Goal: Information Seeking & Learning: Learn about a topic

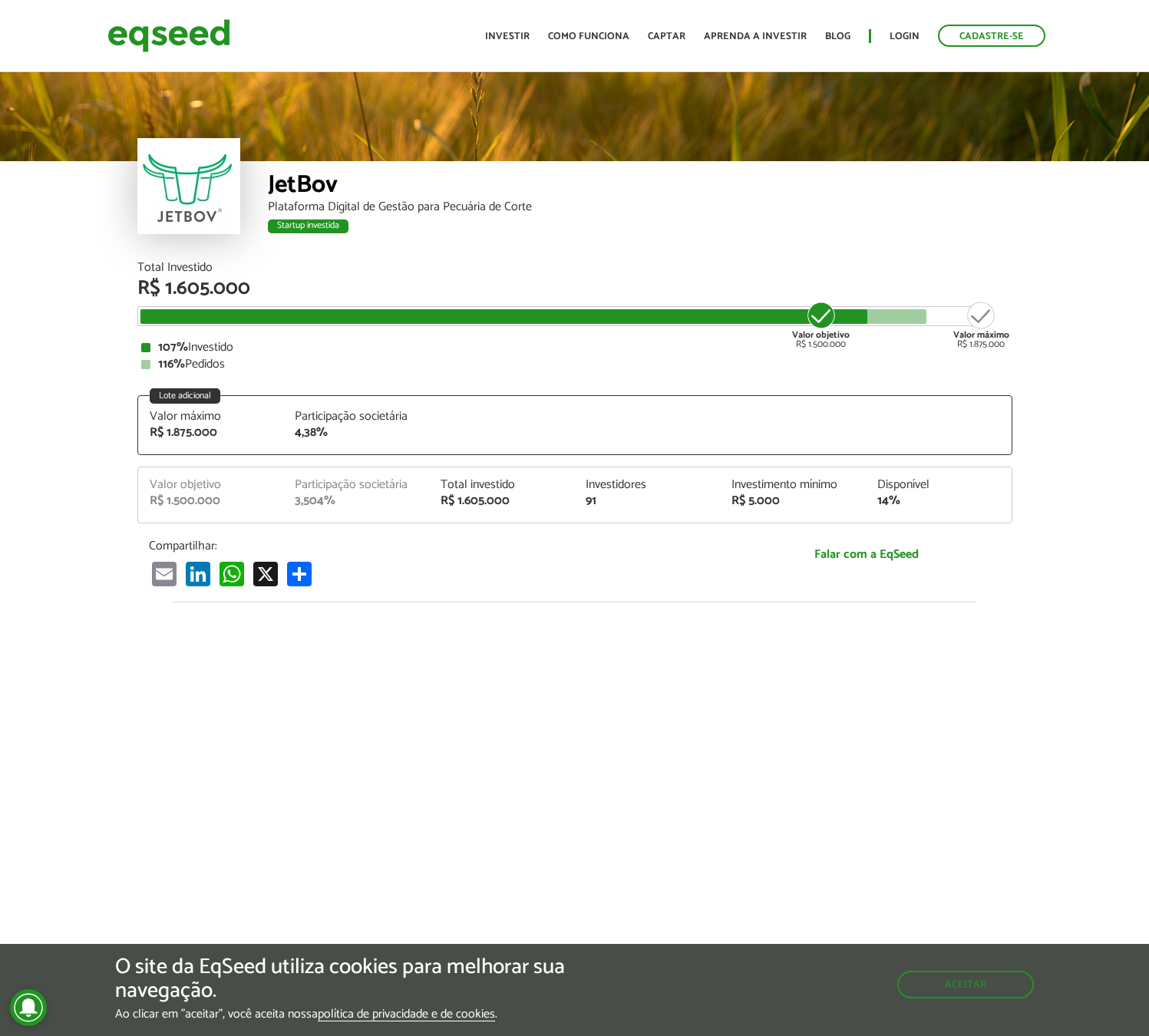
drag, startPoint x: 781, startPoint y: 336, endPoint x: 765, endPoint y: 332, distance: 16.5
click at [770, 335] on div "Total Investido R$ 1.605.000 Valor objetivo R$ 1.500.000 Valor máximo R$ 1.875.…" at bounding box center [574, 316] width 874 height 109
click at [582, 144] on div at bounding box center [574, 115] width 1149 height 92
